Goal: Browse casually: Explore the website without a specific task or goal

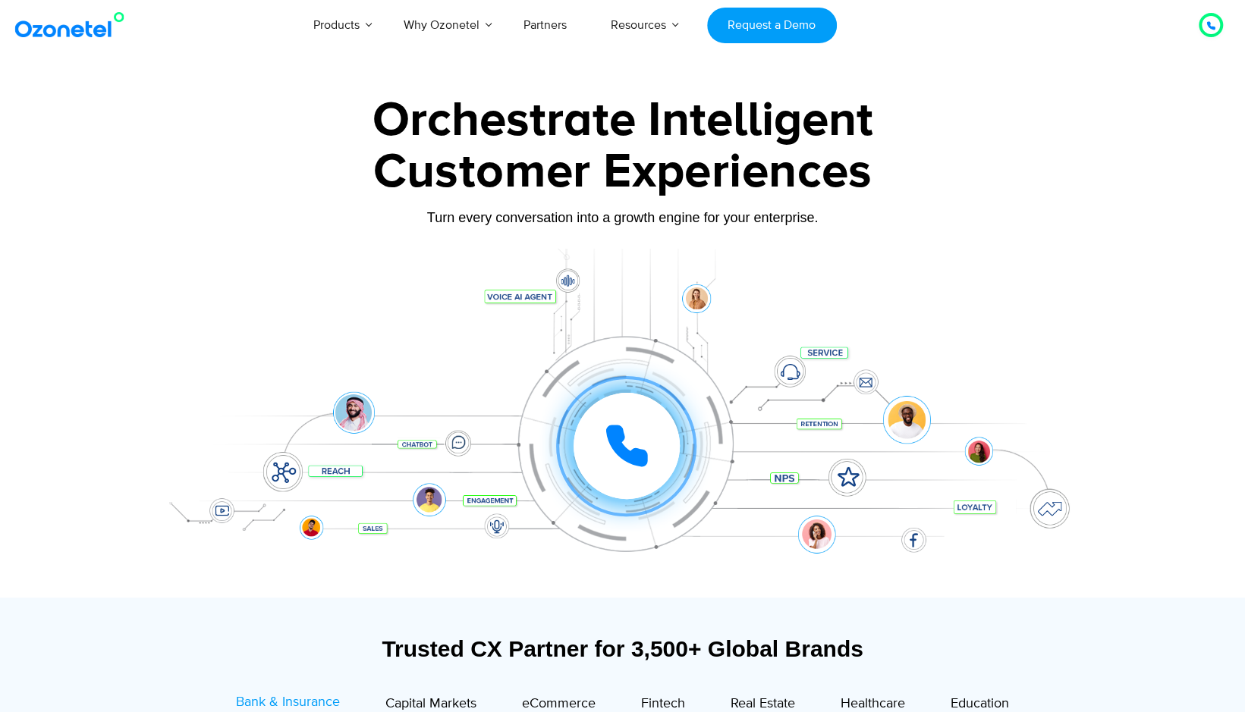
click at [1015, 612] on section "Trusted CX Partner for 3,500+ Global Brands Bank & Insurance Capital Markets" at bounding box center [622, 722] width 933 height 234
